Goal: Navigation & Orientation: Find specific page/section

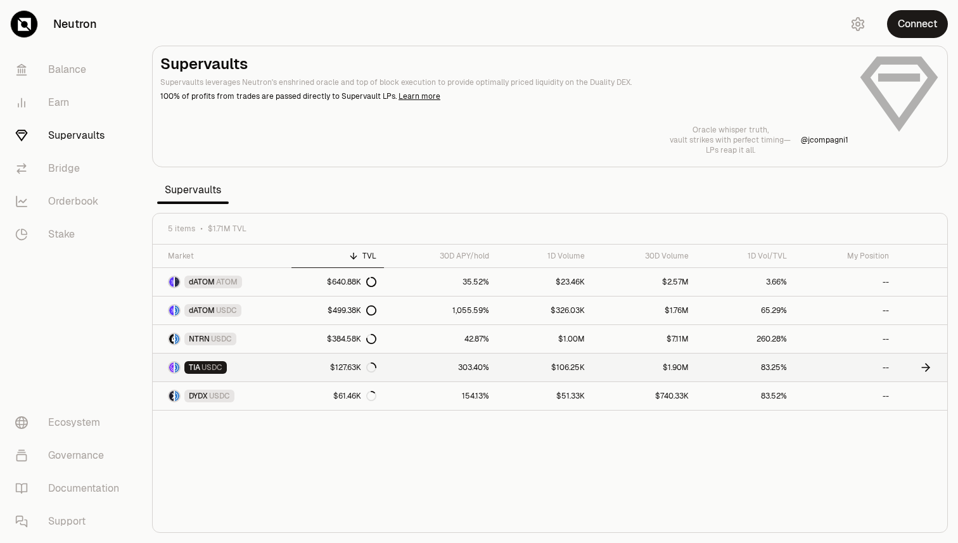
click at [287, 366] on link "TIA USDC" at bounding box center [222, 368] width 139 height 28
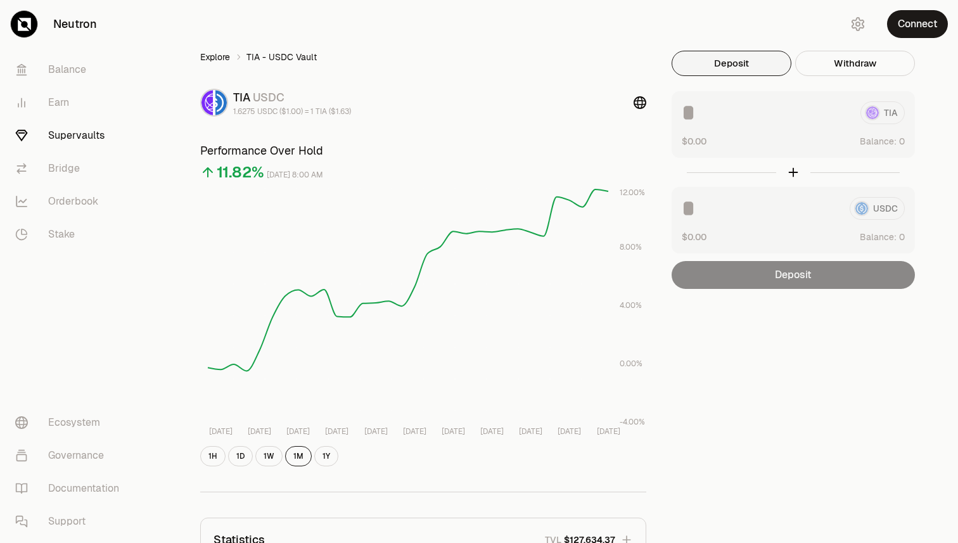
click at [222, 55] on link "Explore" at bounding box center [215, 57] width 30 height 13
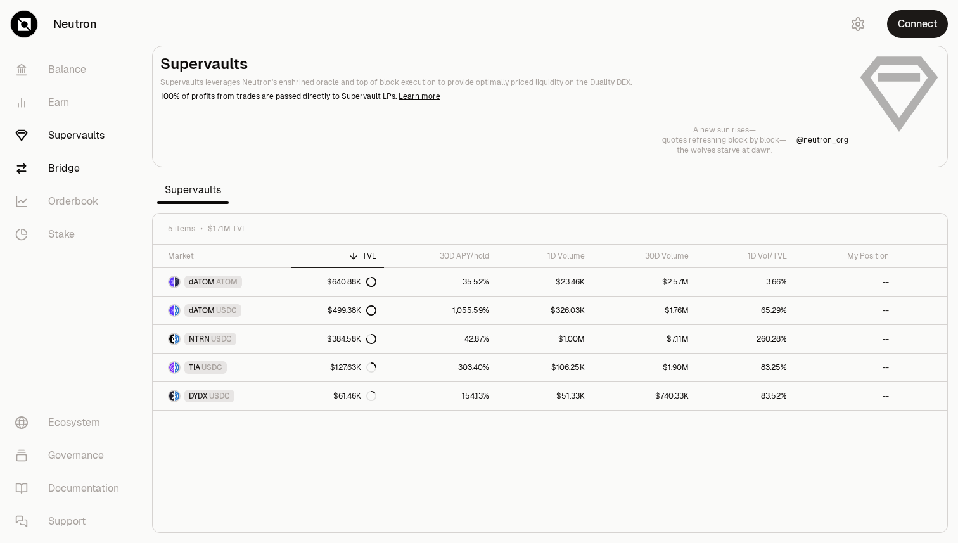
click at [71, 174] on link "Bridge" at bounding box center [71, 168] width 132 height 33
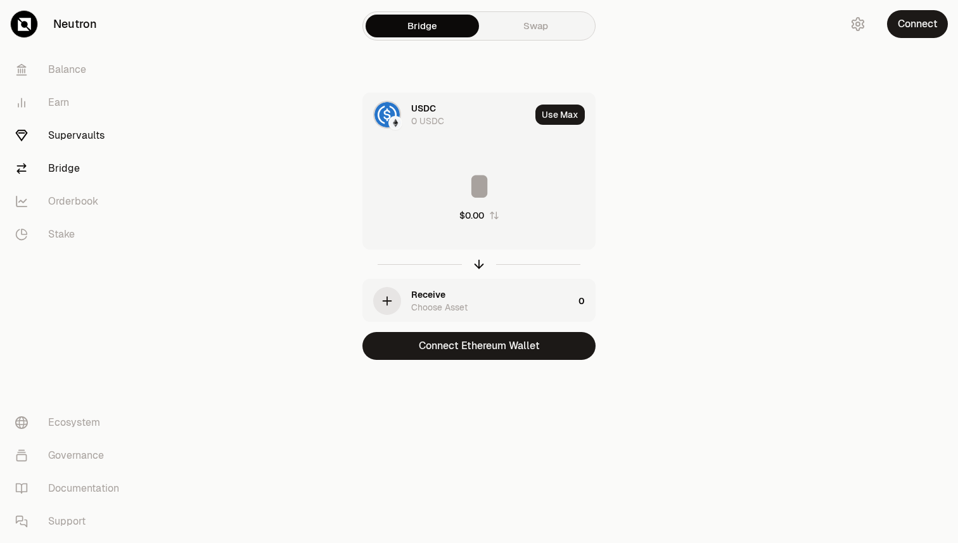
click at [82, 139] on link "Supervaults" at bounding box center [71, 135] width 132 height 33
